Goal: Task Accomplishment & Management: Use online tool/utility

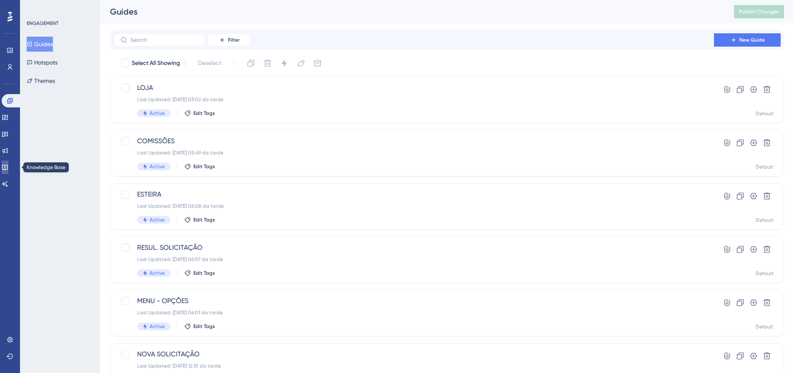
click at [7, 166] on icon at bounding box center [5, 167] width 7 height 7
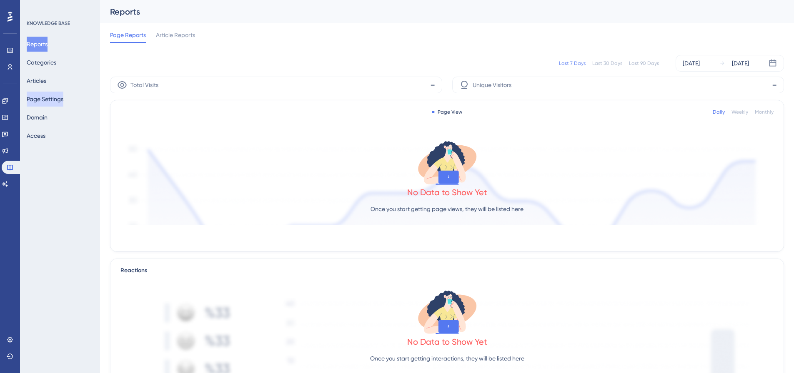
click at [51, 99] on button "Page Settings" at bounding box center [45, 99] width 37 height 15
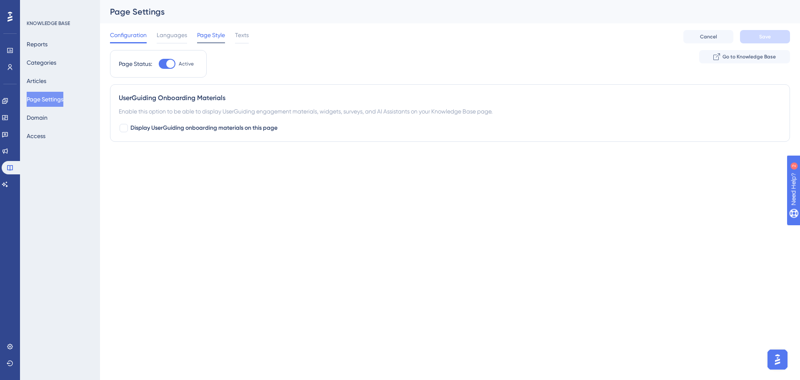
click at [220, 40] on div "Page Style" at bounding box center [211, 36] width 28 height 13
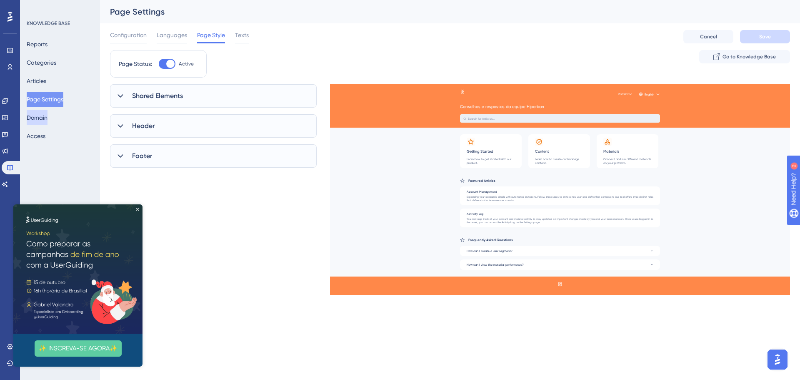
click at [47, 117] on button "Domain" at bounding box center [37, 117] width 21 height 15
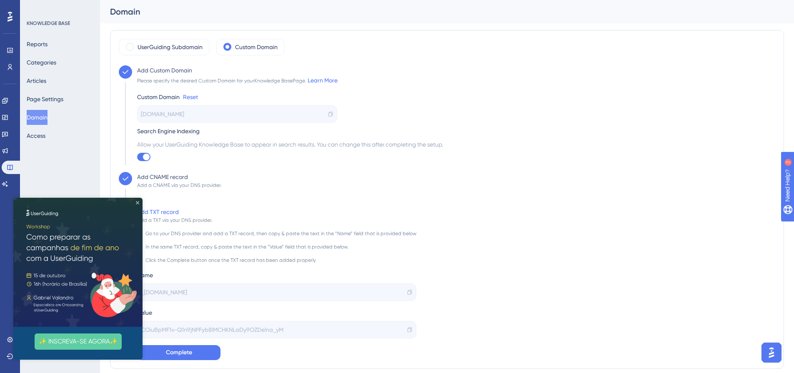
click at [137, 202] on icon "Close Preview" at bounding box center [137, 202] width 3 height 3
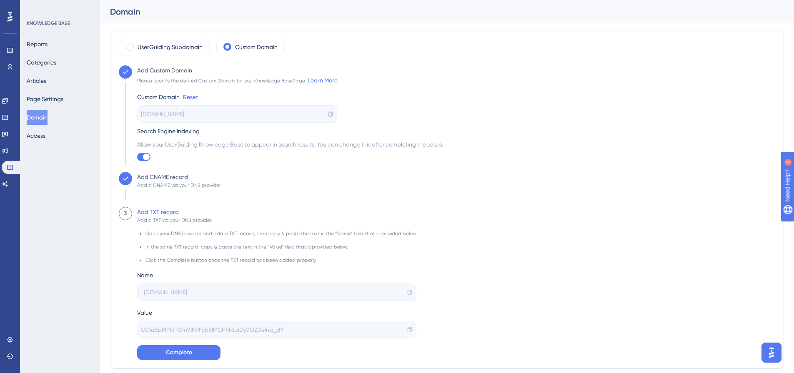
click at [330, 115] on icon at bounding box center [330, 114] width 6 height 6
click at [198, 350] on button "Complete" at bounding box center [178, 352] width 83 height 15
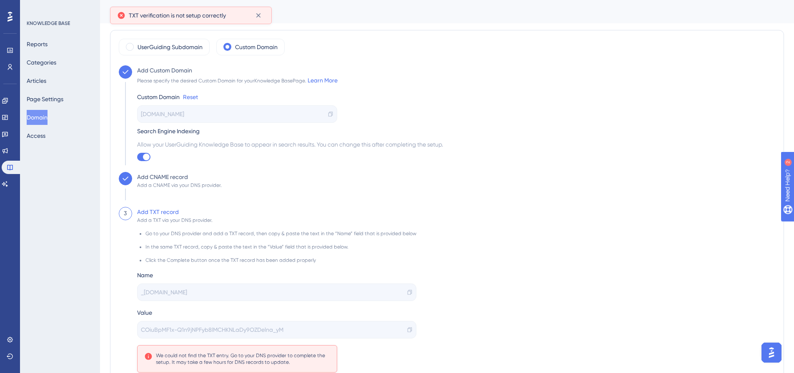
click at [275, 356] on div "We could not find the TXT entry. Go to your DNS provider to complete the setup.…" at bounding box center [243, 358] width 174 height 13
copy div "We could not find the TXT entry. Go to your DNS provider to complete the setup.…"
